Goal: Communication & Community: Answer question/provide support

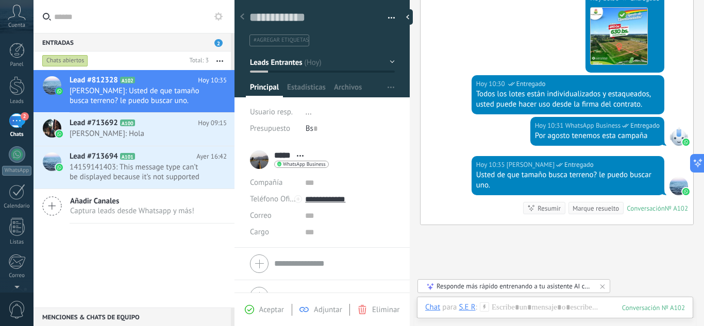
scroll to position [1436, 0]
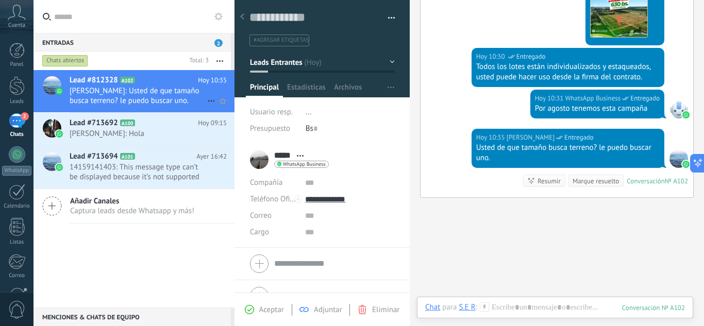
click at [115, 89] on span "[PERSON_NAME]: Usted de que tamaño busca terreno? le puedo buscar uno." at bounding box center [139, 96] width 138 height 20
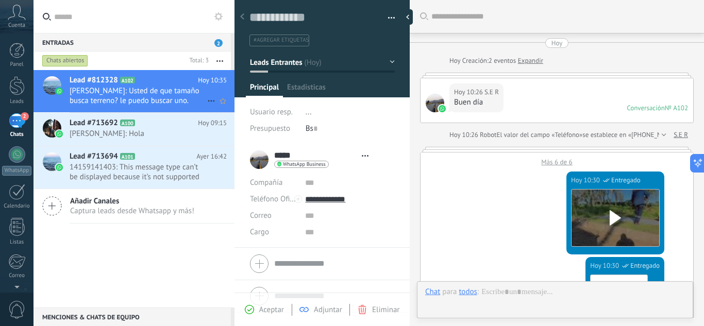
type textarea "**********"
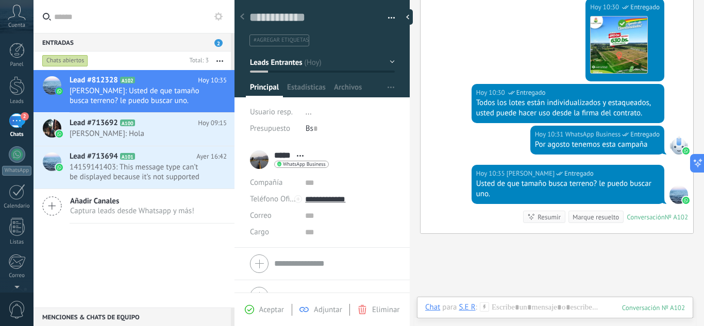
scroll to position [775, 0]
